Goal: Task Accomplishment & Management: Manage account settings

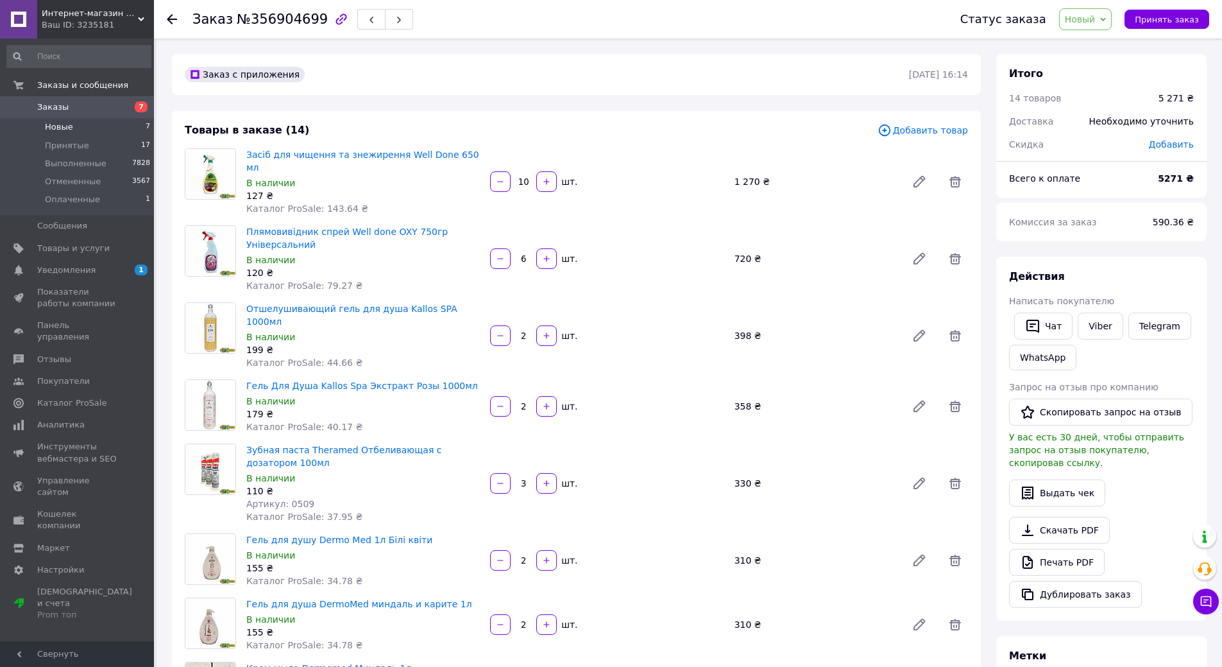
scroll to position [1027, 0]
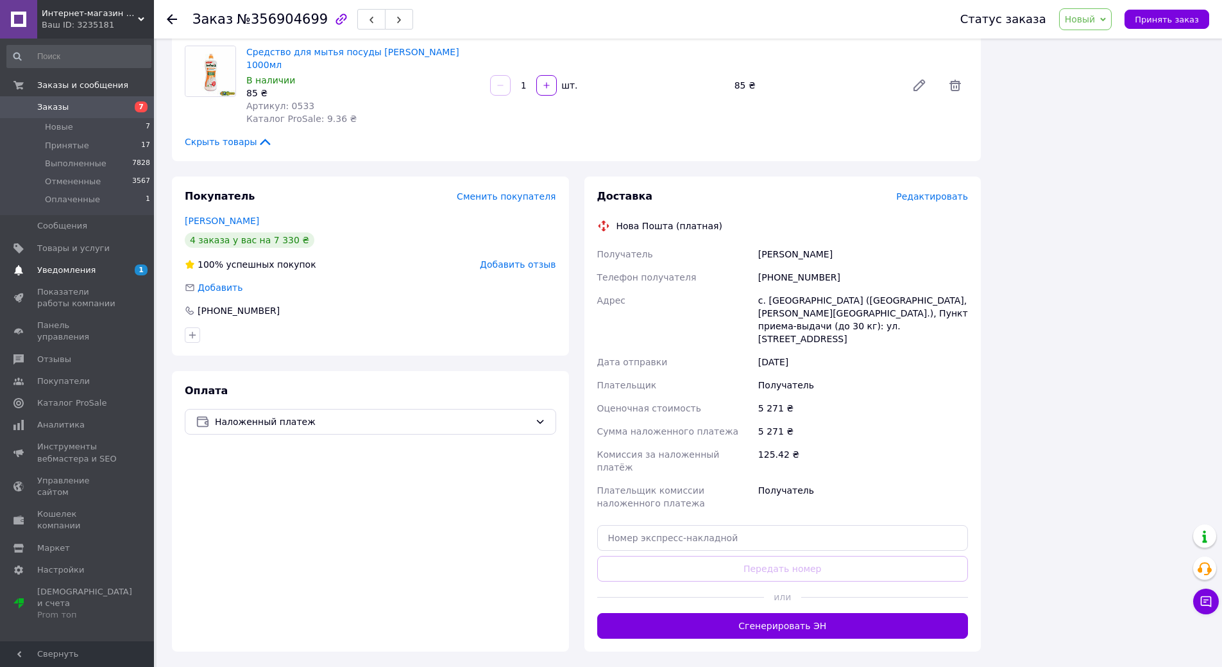
click at [64, 268] on span "Уведомления" at bounding box center [66, 270] width 58 height 12
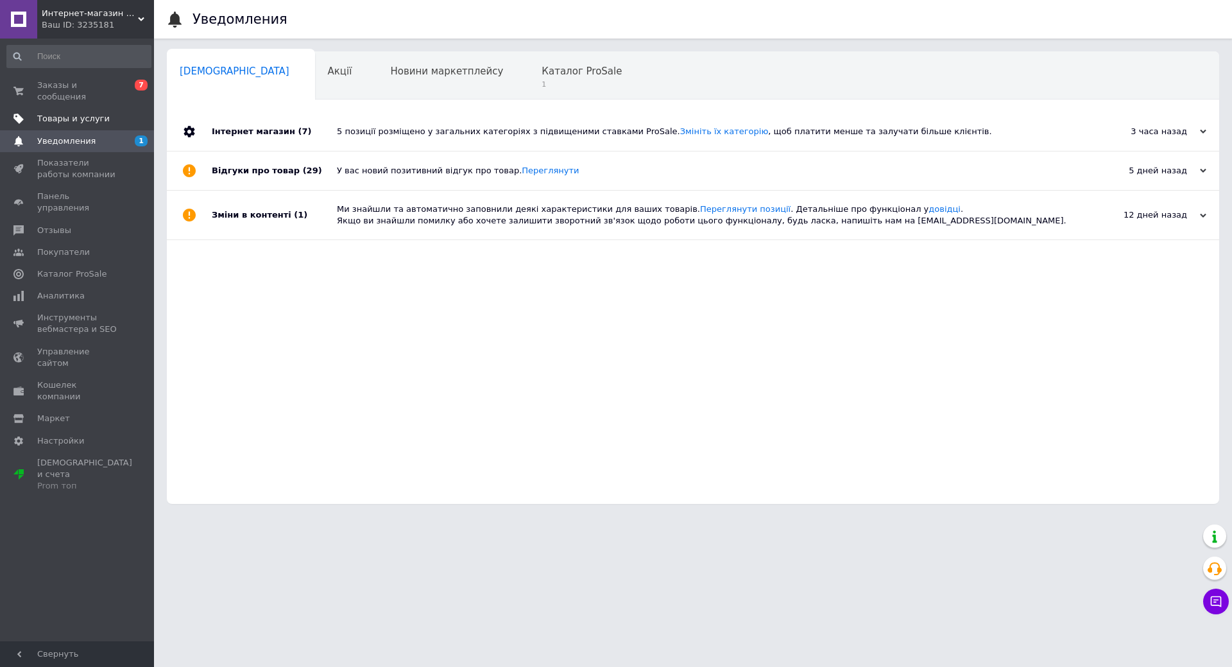
click at [62, 113] on span "Товары и услуги" at bounding box center [73, 119] width 73 height 12
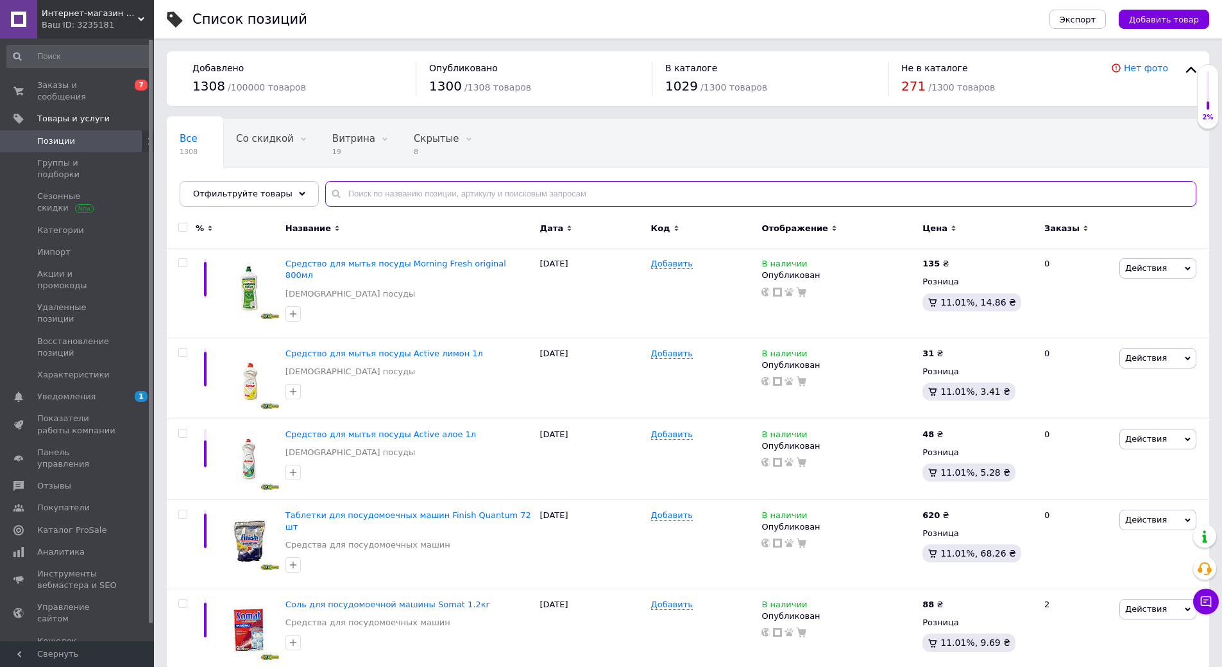
click at [397, 193] on input "text" at bounding box center [760, 194] width 871 height 26
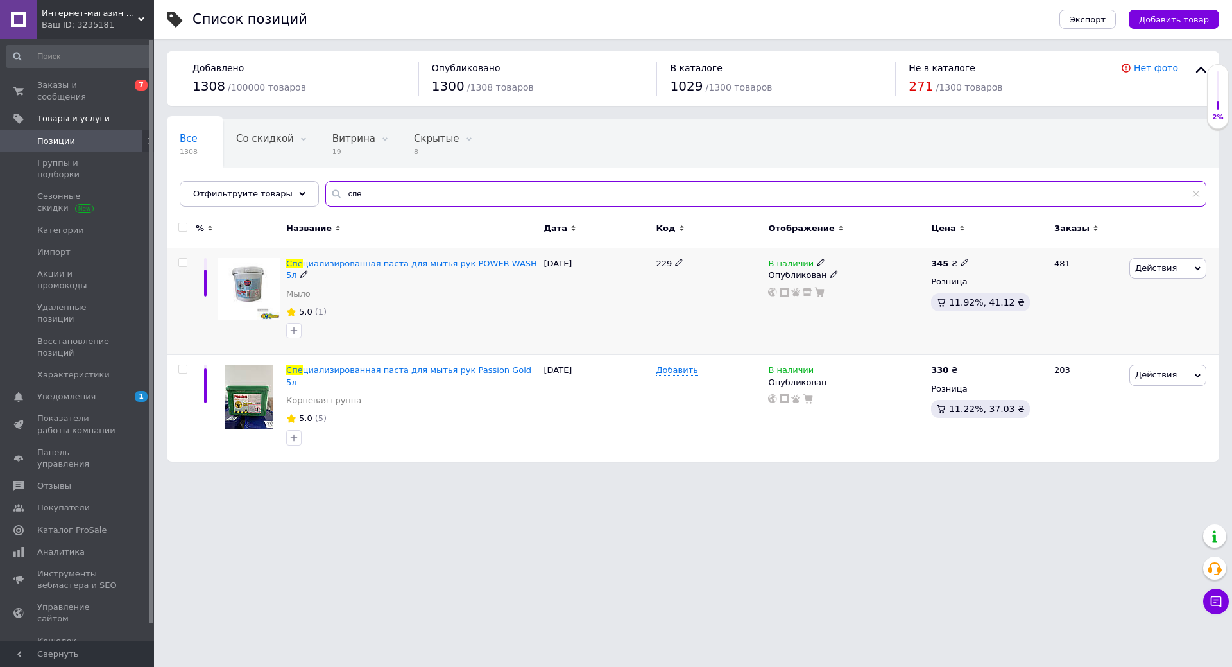
type input "спе"
click at [962, 261] on icon at bounding box center [964, 263] width 8 height 8
type input "370"
click at [873, 299] on div "В наличии Опубликован" at bounding box center [846, 301] width 163 height 107
